Goal: Navigation & Orientation: Understand site structure

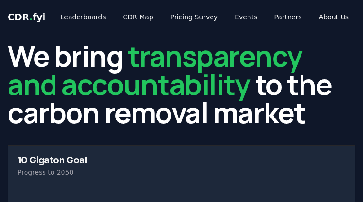
scroll to position [1134, 0]
